Goal: Navigation & Orientation: Find specific page/section

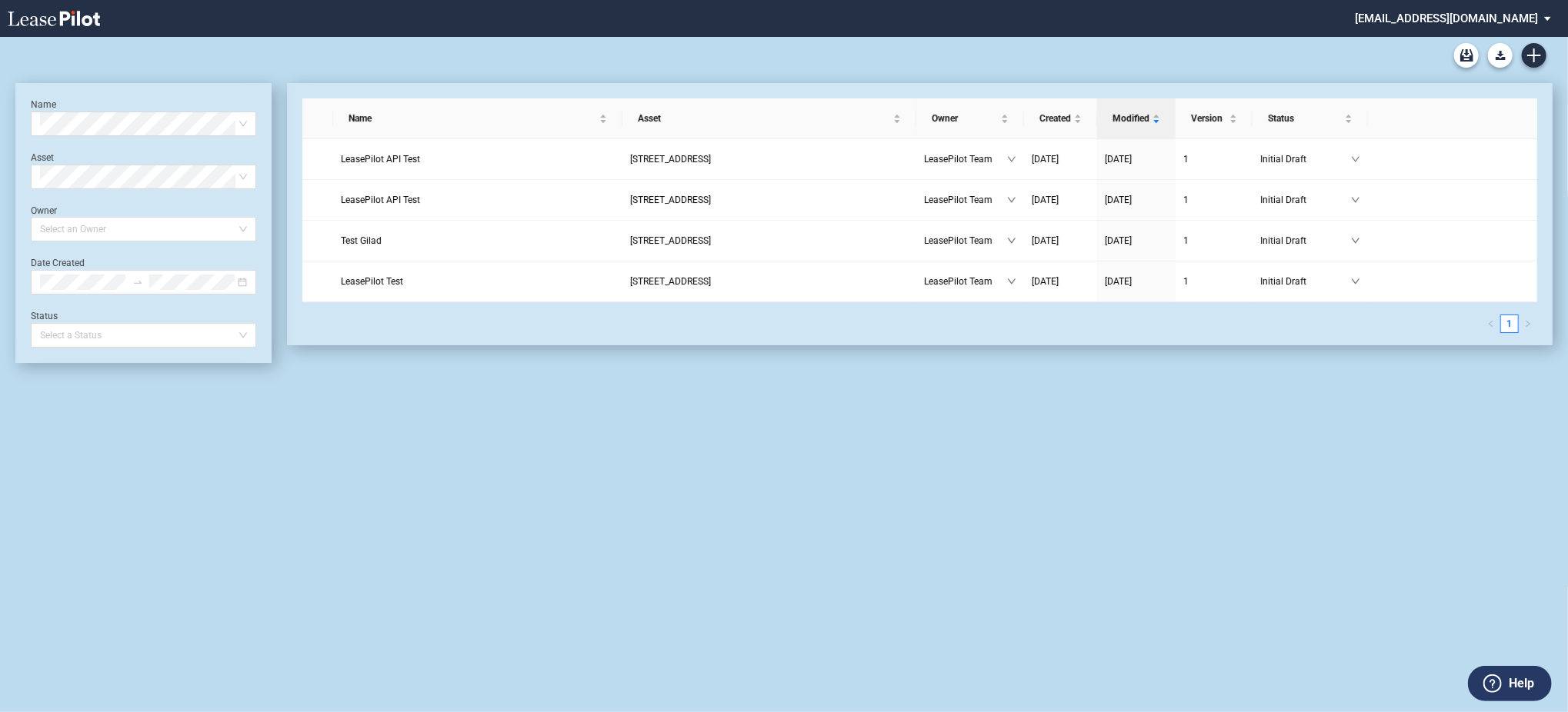
click at [1448, 14] on md-select "[EMAIL_ADDRESS][DOMAIN_NAME] Change Password 2-Factor Authentication Admin Area…" at bounding box center [1459, 17] width 211 height 35
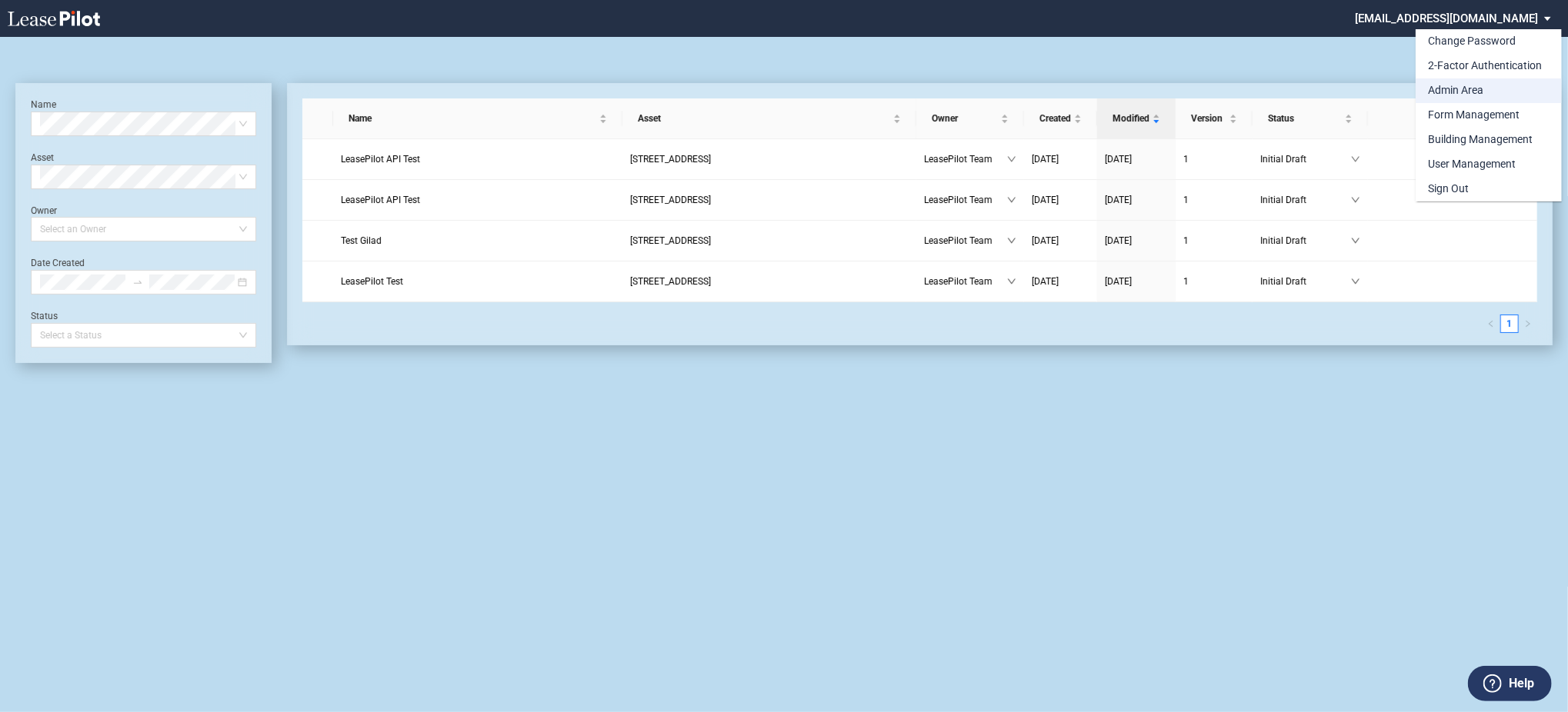
click at [1437, 85] on div "Admin Area" at bounding box center [1455, 91] width 55 height 15
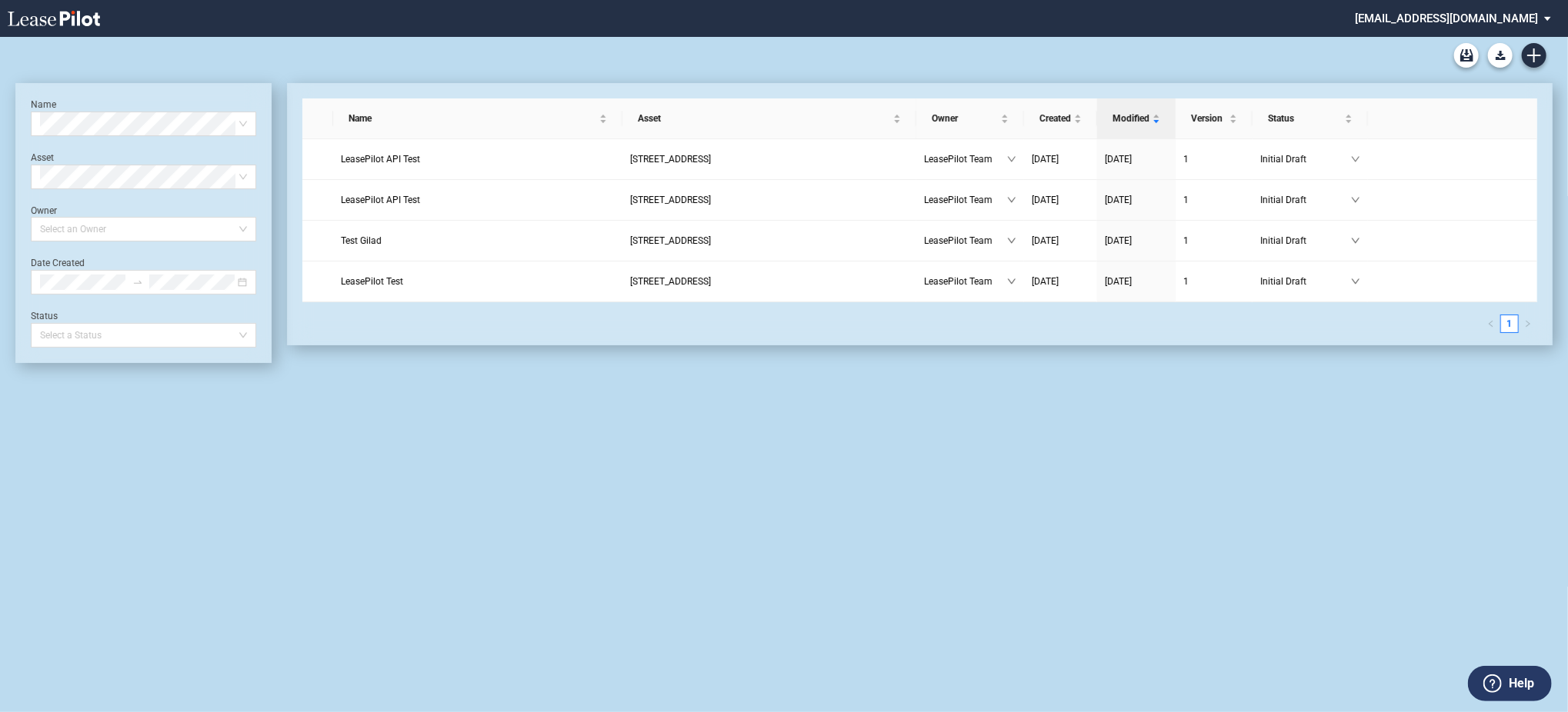
scroll to position [37, 0]
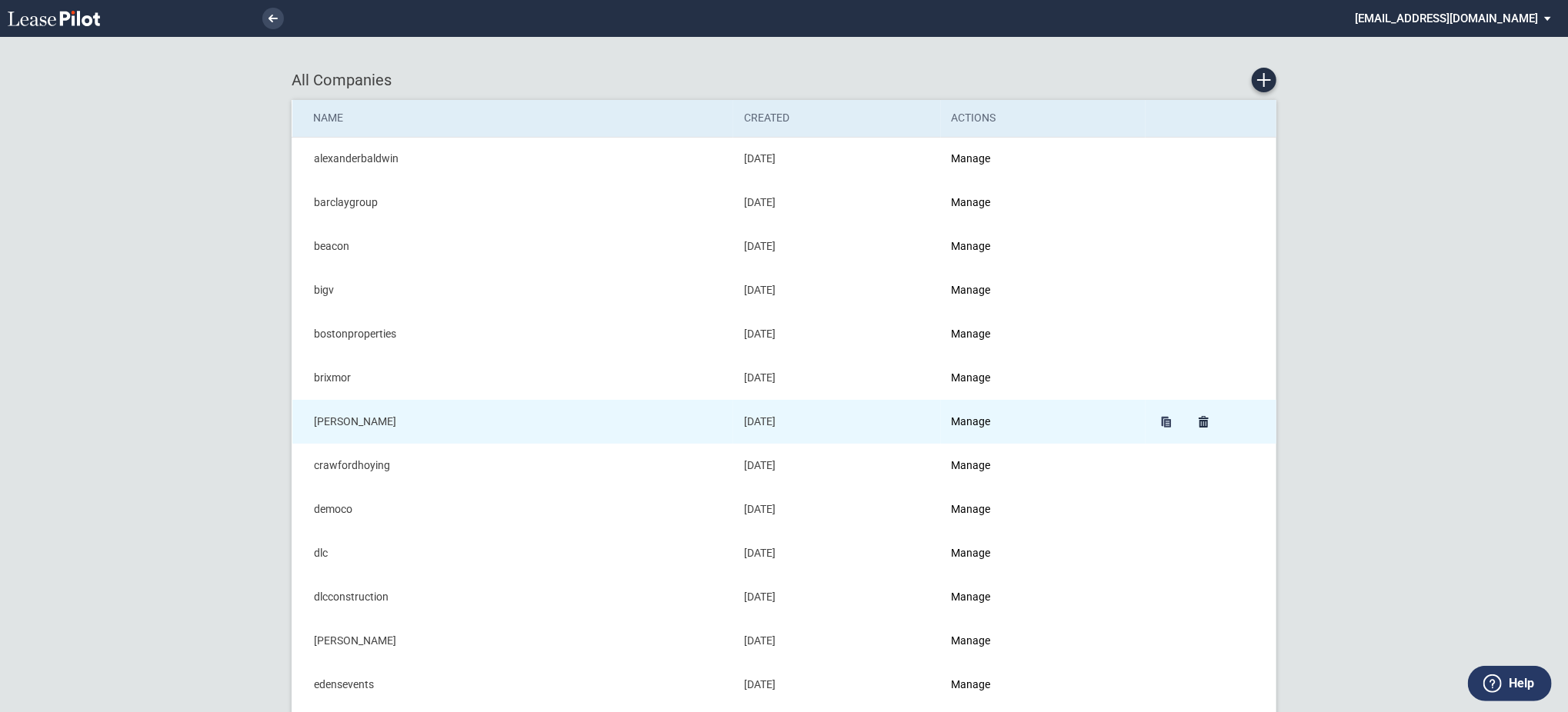
scroll to position [204, 0]
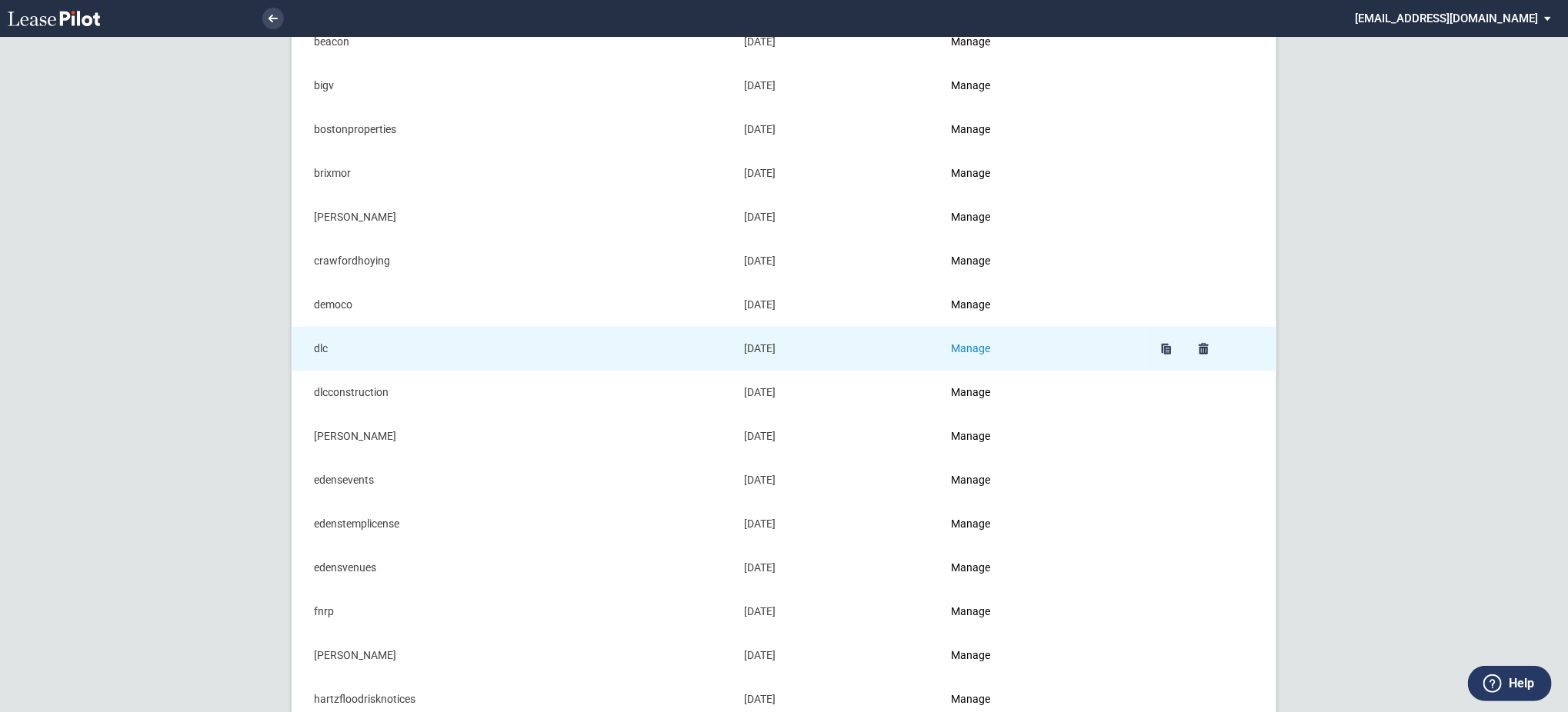
click at [989, 348] on link "Manage" at bounding box center [972, 348] width 39 height 12
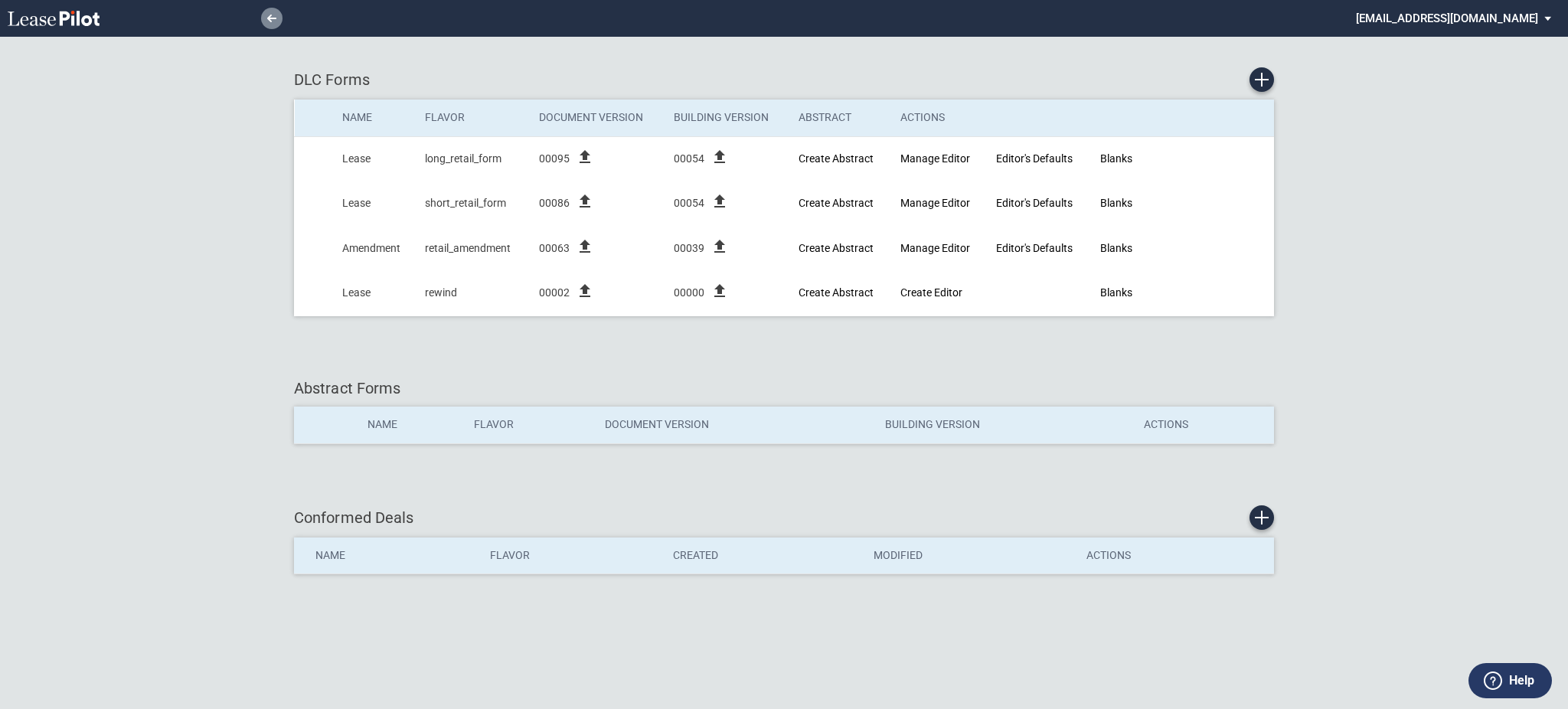
click at [268, 21] on icon at bounding box center [272, 19] width 9 height 7
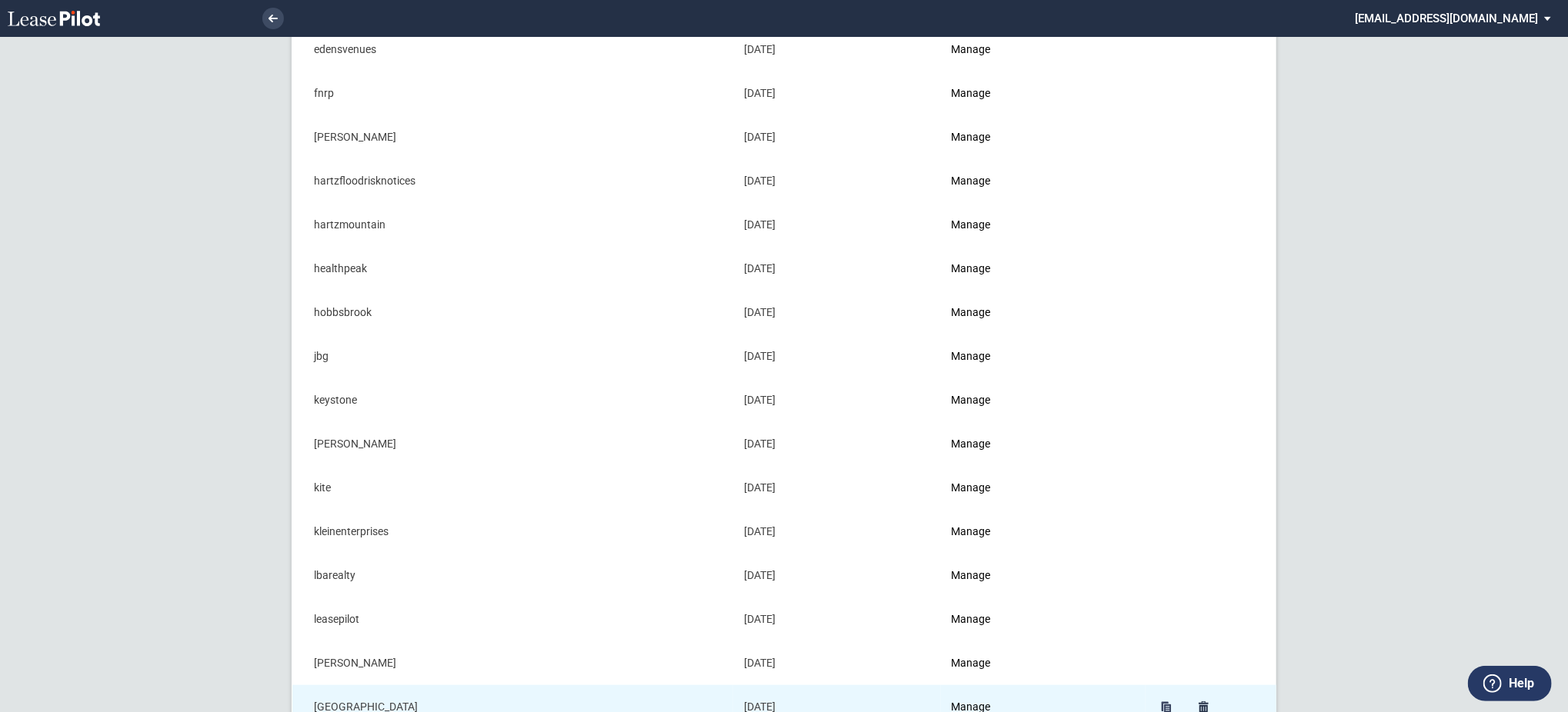
scroll to position [718, 0]
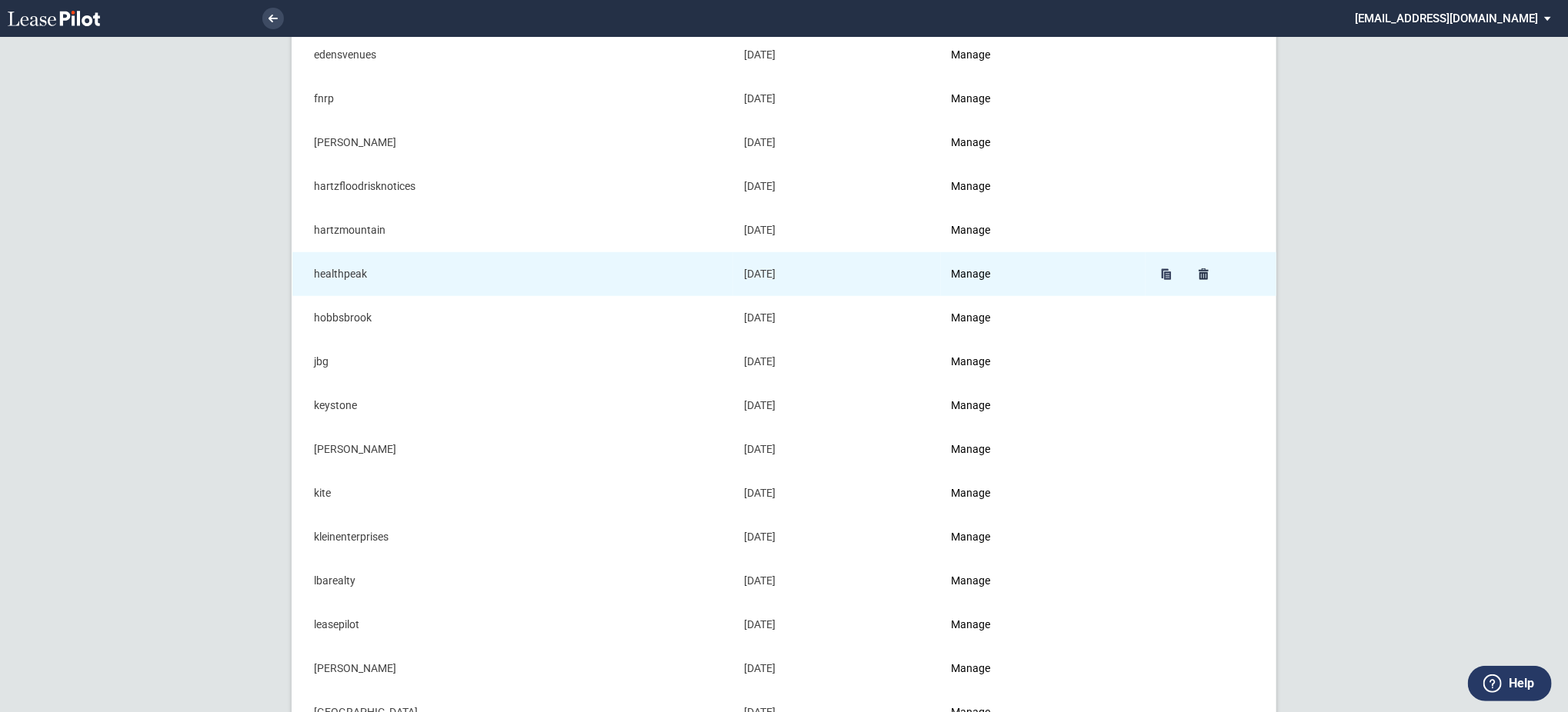
click at [1018, 275] on td "Manage" at bounding box center [1043, 273] width 204 height 44
click at [970, 273] on link "Manage" at bounding box center [972, 273] width 39 height 12
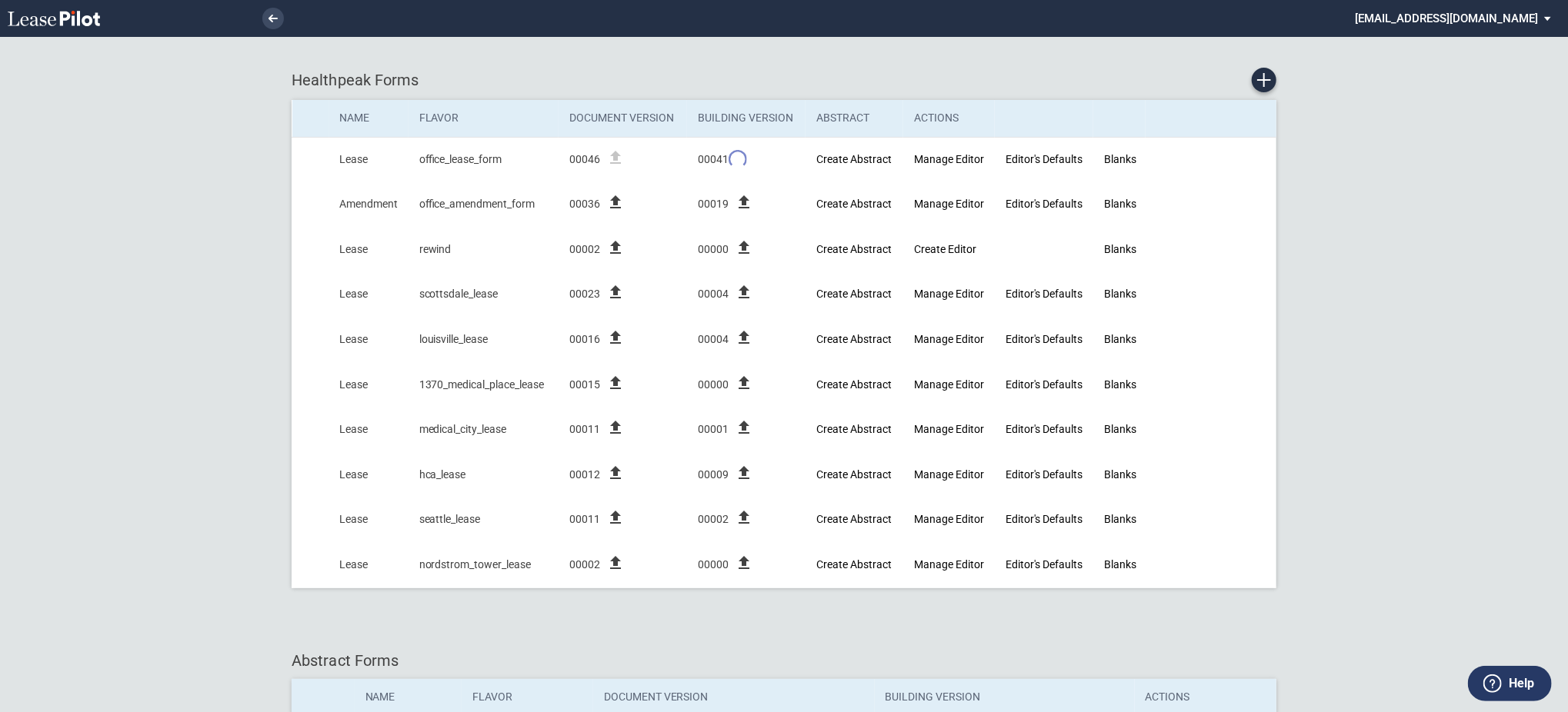
click at [457, 603] on div "Healthpeak Forms Name Flavor Document Version Building Version Abstract Actions…" at bounding box center [783, 335] width 985 height 566
